Goal: Task Accomplishment & Management: Manage account settings

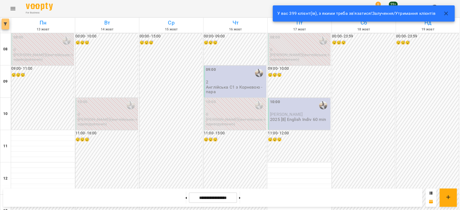
click at [6, 27] on button "button" at bounding box center [6, 24] width 8 height 11
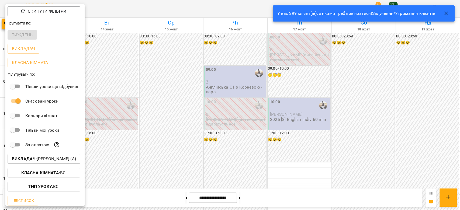
click at [55, 162] on p "Викладач : [PERSON_NAME] (а)" at bounding box center [44, 159] width 64 height 6
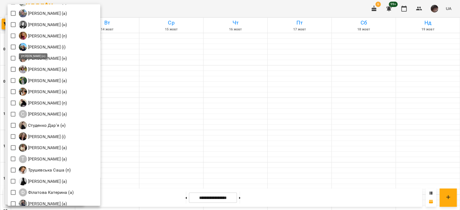
scroll to position [752, 0]
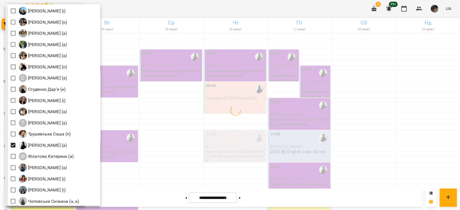
click at [201, 109] on div at bounding box center [230, 105] width 460 height 210
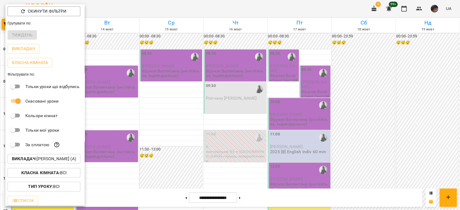
click at [288, 117] on div at bounding box center [230, 105] width 460 height 210
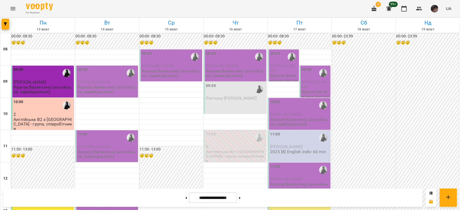
click at [289, 119] on p "Фрунзе Валентина (англійська, індивідуально)" at bounding box center [299, 121] width 59 height 9
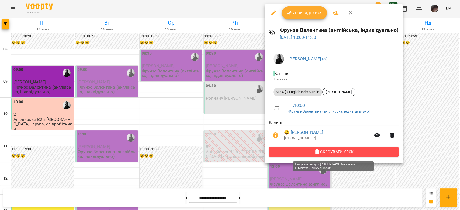
click at [303, 152] on span "Скасувати Урок" at bounding box center [333, 152] width 121 height 6
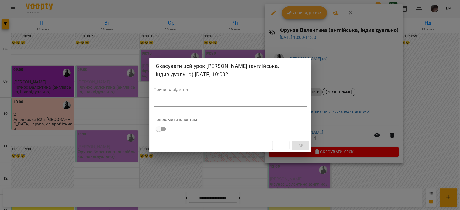
click at [280, 103] on textarea at bounding box center [229, 102] width 153 height 5
type textarea "*"
click at [301, 144] on span "Так" at bounding box center [299, 145] width 7 height 6
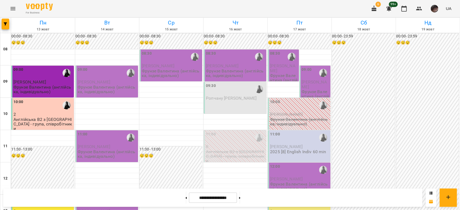
scroll to position [179, 0]
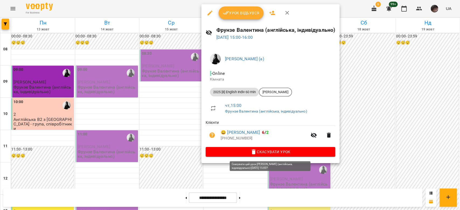
click at [254, 152] on icon "button" at bounding box center [253, 151] width 4 height 5
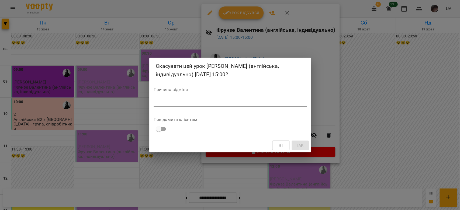
click at [241, 102] on textarea at bounding box center [229, 102] width 153 height 5
type textarea "*"
click at [295, 146] on button "Так" at bounding box center [299, 146] width 17 height 10
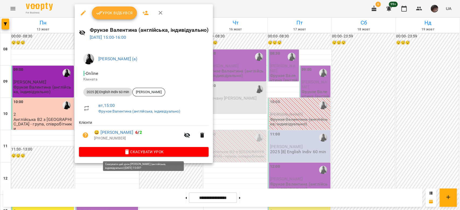
click at [190, 152] on span "Скасувати Урок" at bounding box center [143, 152] width 121 height 6
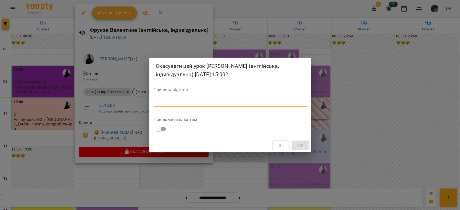
click at [239, 101] on textarea at bounding box center [229, 102] width 153 height 5
type textarea "*"
click at [294, 147] on button "Так" at bounding box center [299, 146] width 17 height 10
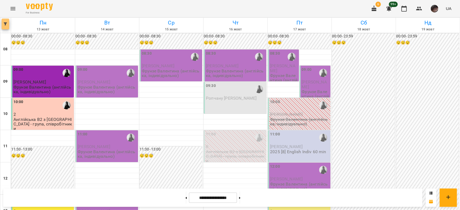
click at [2, 24] on span "button" at bounding box center [6, 23] width 8 height 3
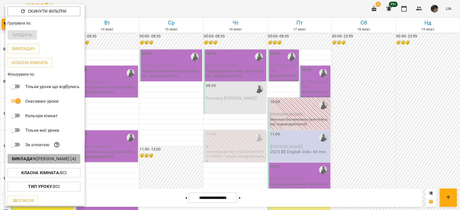
click at [64, 160] on p "Викладач : [PERSON_NAME] (а)" at bounding box center [44, 159] width 64 height 6
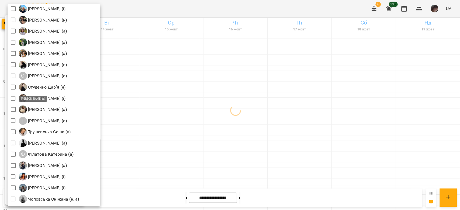
scroll to position [787, 0]
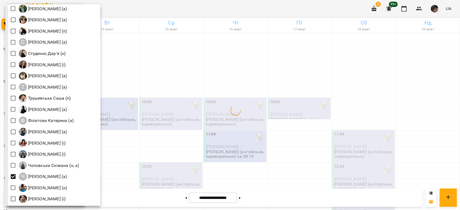
click at [241, 108] on div at bounding box center [230, 105] width 460 height 210
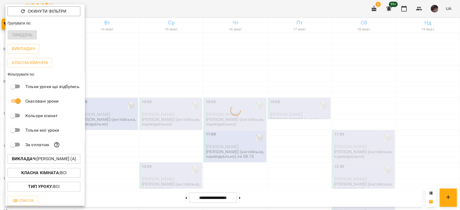
click at [241, 108] on div at bounding box center [230, 105] width 460 height 210
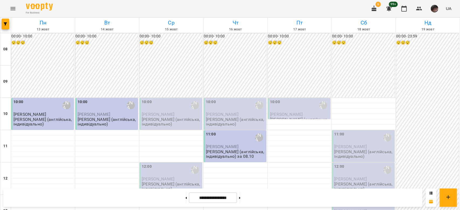
scroll to position [215, 0]
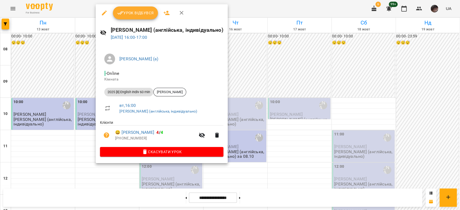
click at [172, 152] on span "Скасувати Урок" at bounding box center [161, 152] width 115 height 6
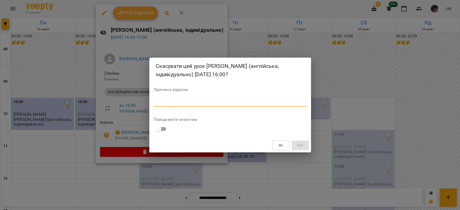
click at [233, 103] on textarea at bounding box center [229, 102] width 153 height 5
type textarea "*"
click at [300, 143] on span "Так" at bounding box center [299, 145] width 7 height 6
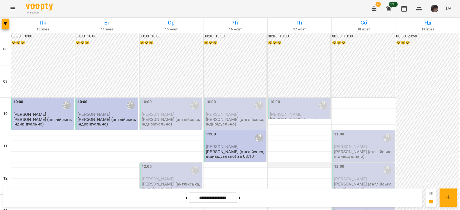
scroll to position [179, 0]
click at [6, 30] on div at bounding box center [5, 25] width 11 height 15
click at [10, 26] on div at bounding box center [5, 25] width 11 height 15
click at [7, 26] on button "button" at bounding box center [6, 24] width 8 height 11
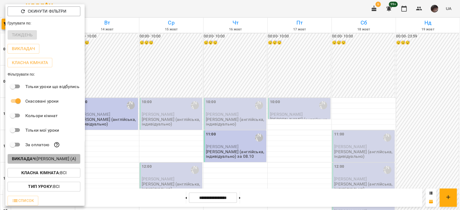
click at [46, 161] on p "Викладач : [PERSON_NAME] (а)" at bounding box center [44, 159] width 64 height 6
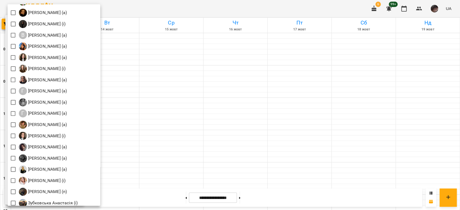
scroll to position [215, 0]
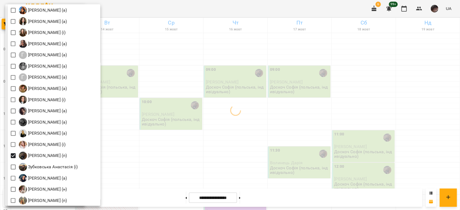
click at [197, 110] on div at bounding box center [230, 105] width 460 height 210
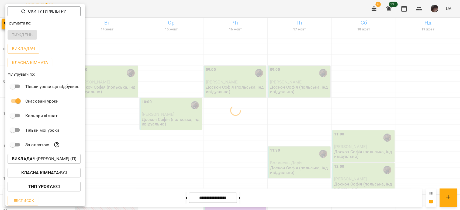
click at [197, 110] on div at bounding box center [230, 105] width 460 height 210
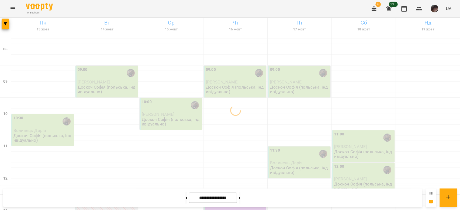
scroll to position [0, 0]
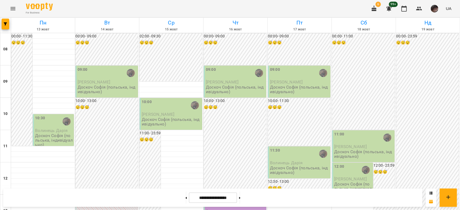
click at [113, 85] on p "Доскоч Софія (польська, індивідуально)" at bounding box center [107, 89] width 59 height 9
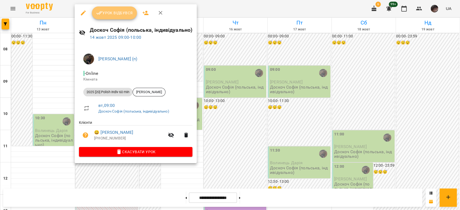
click at [116, 11] on span "Урок відбувся" at bounding box center [114, 13] width 37 height 6
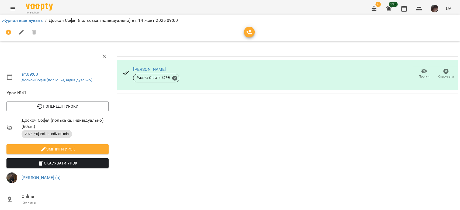
click at [416, 72] on span "Прогул" at bounding box center [423, 73] width 15 height 11
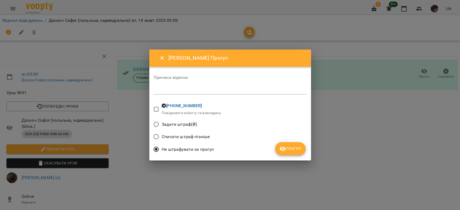
click at [175, 127] on span "Задати штраф(₴)" at bounding box center [179, 124] width 35 height 6
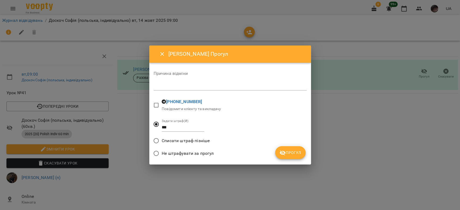
click at [283, 154] on icon "submit" at bounding box center [282, 152] width 6 height 5
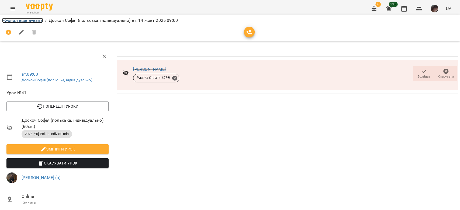
click at [35, 20] on link "Журнал відвідувань" at bounding box center [22, 20] width 41 height 5
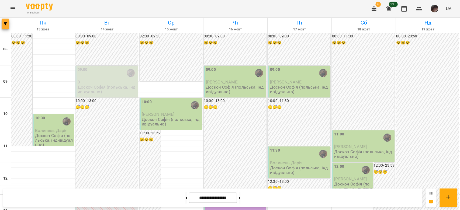
click at [2, 26] on button "button" at bounding box center [6, 24] width 8 height 11
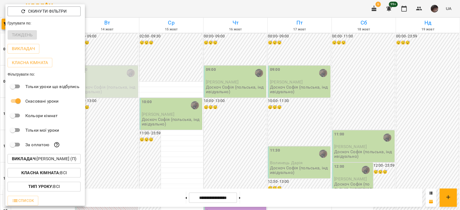
click at [68, 161] on p "Викладач : [PERSON_NAME] (п)" at bounding box center [44, 159] width 64 height 6
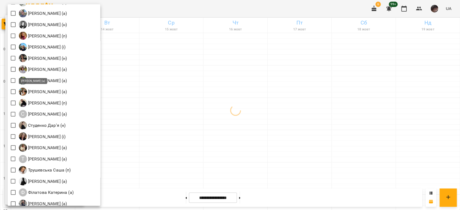
scroll to position [680, 0]
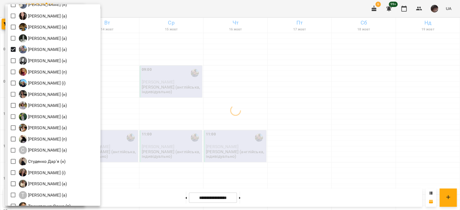
click at [217, 97] on div at bounding box center [230, 105] width 460 height 210
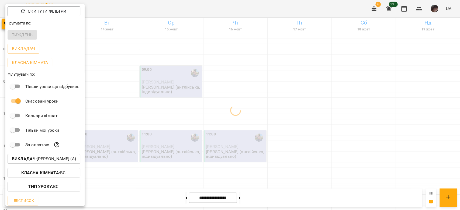
click at [216, 97] on div at bounding box center [230, 105] width 460 height 210
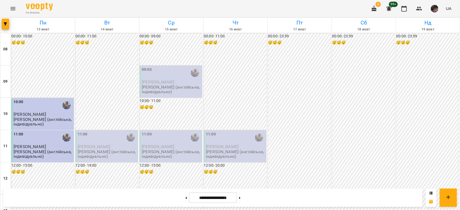
scroll to position [323, 0]
click at [240, 195] on button at bounding box center [239, 198] width 1 height 12
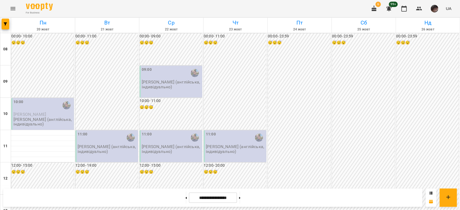
scroll to position [332, 0]
click at [185, 199] on icon at bounding box center [185, 198] width 1 height 2
type input "**********"
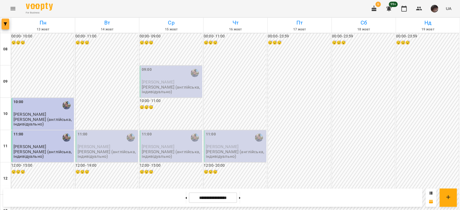
click at [3, 26] on button "button" at bounding box center [6, 24] width 8 height 11
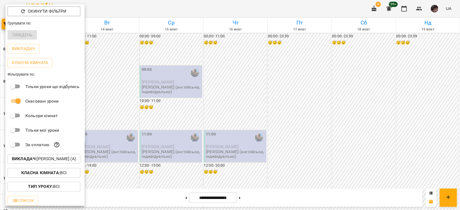
click at [70, 152] on div "За оплатою" at bounding box center [44, 144] width 79 height 15
click at [72, 160] on p "Викладач : [PERSON_NAME] (а)" at bounding box center [44, 159] width 64 height 6
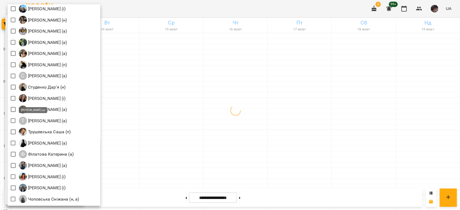
scroll to position [787, 0]
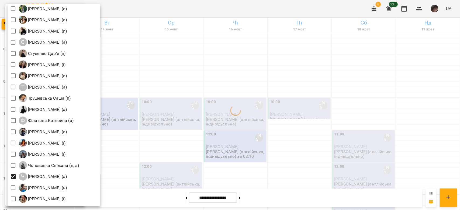
click at [205, 129] on div at bounding box center [230, 105] width 460 height 210
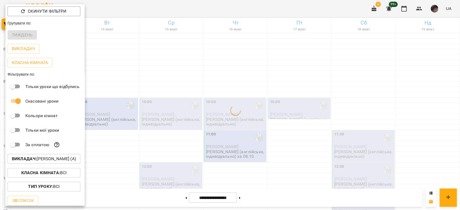
click at [205, 129] on div at bounding box center [230, 105] width 460 height 210
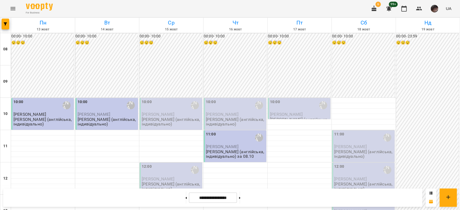
scroll to position [152, 0]
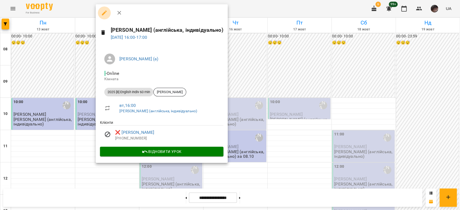
click at [102, 10] on icon "button" at bounding box center [104, 13] width 6 height 6
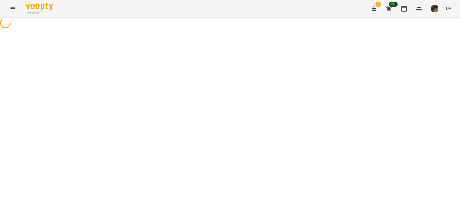
select select "**********"
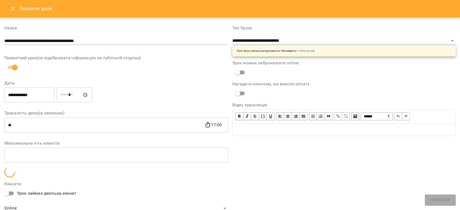
click at [26, 90] on input "**********" at bounding box center [29, 94] width 50 height 15
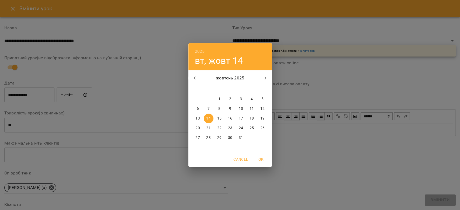
click at [241, 119] on p "17" at bounding box center [240, 118] width 4 height 5
type input "**********"
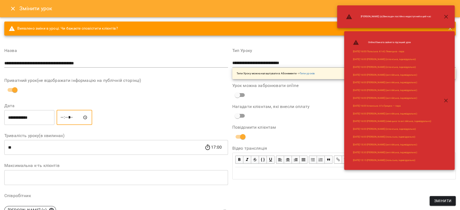
click at [69, 114] on input "*****" at bounding box center [75, 117] width 36 height 15
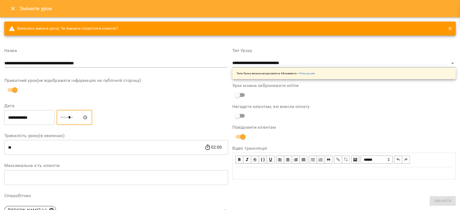
type input "*****"
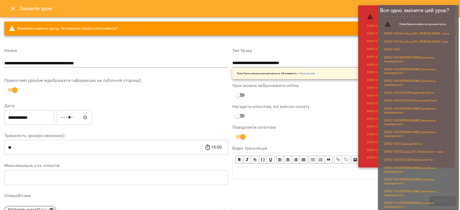
click at [449, 202] on span "Змінити" at bounding box center [441, 201] width 17 height 6
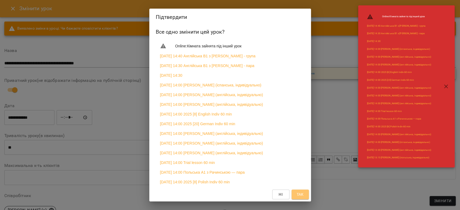
click at [307, 197] on button "Так" at bounding box center [299, 195] width 17 height 10
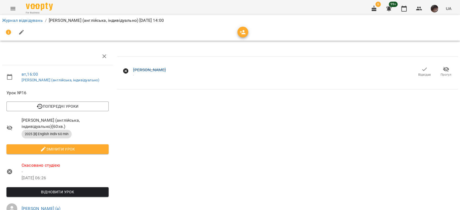
click at [52, 191] on span "Відновити урок" at bounding box center [57, 192] width 93 height 6
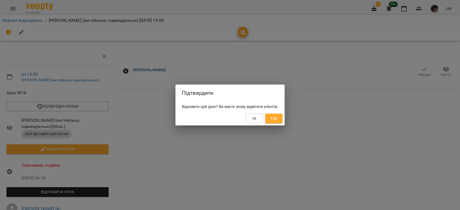
click at [285, 117] on div "Ні Так" at bounding box center [229, 118] width 109 height 14
click at [277, 118] on span "Так" at bounding box center [273, 118] width 7 height 6
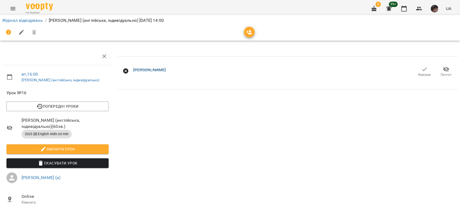
click at [419, 74] on span "Відвідав" at bounding box center [424, 74] width 13 height 5
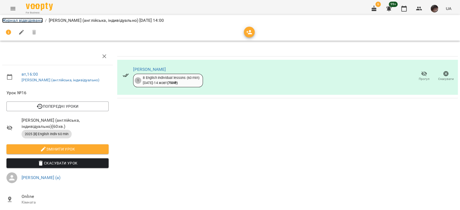
click at [33, 21] on link "Журнал відвідувань" at bounding box center [22, 20] width 41 height 5
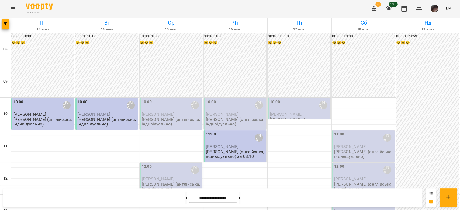
scroll to position [179, 0]
click at [5, 21] on button "button" at bounding box center [6, 24] width 8 height 11
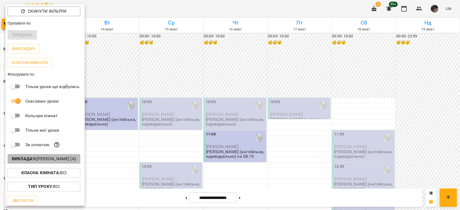
click at [80, 160] on button "Викладач : [PERSON_NAME] (а)" at bounding box center [44, 159] width 73 height 10
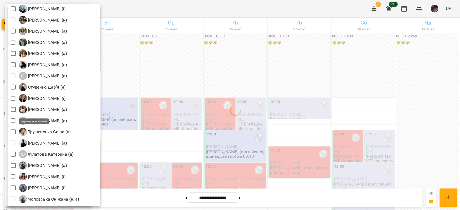
scroll to position [787, 0]
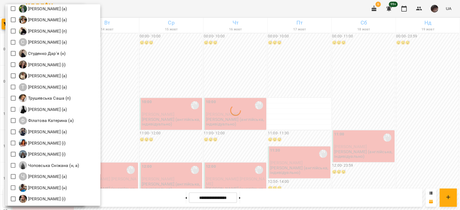
click at [144, 109] on div at bounding box center [230, 105] width 460 height 210
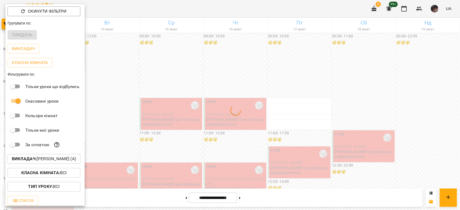
click at [144, 109] on div at bounding box center [230, 105] width 460 height 210
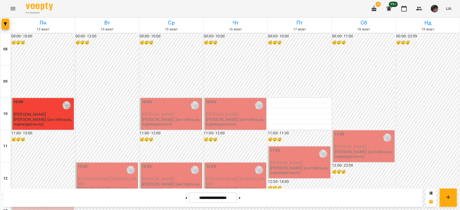
scroll to position [36, 0]
